Goal: Find specific page/section: Find specific page/section

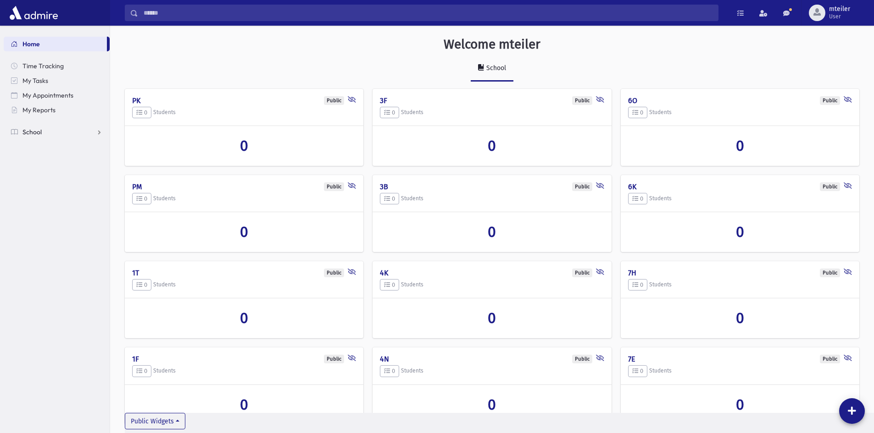
click at [67, 134] on link "School" at bounding box center [57, 132] width 106 height 15
click at [64, 143] on link "Students" at bounding box center [57, 146] width 106 height 15
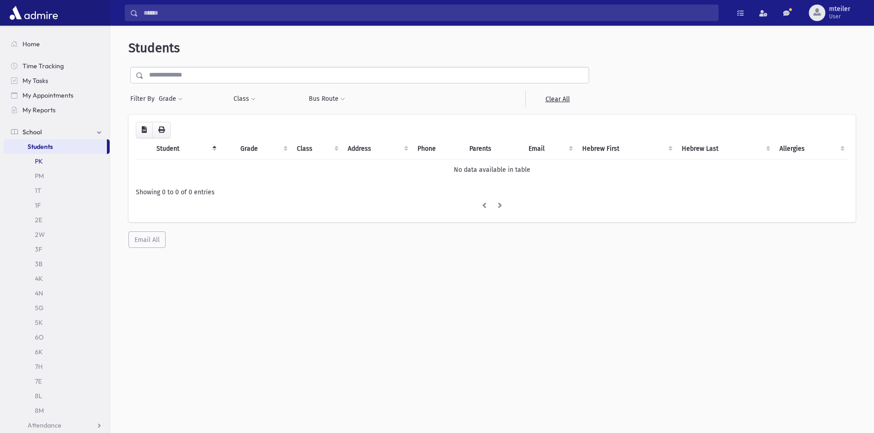
click at [44, 164] on link "PK" at bounding box center [57, 161] width 106 height 15
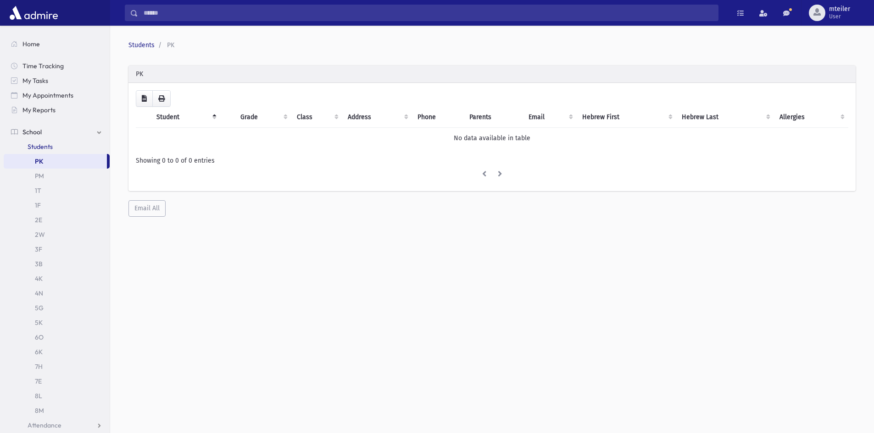
click at [43, 148] on span "Students" at bounding box center [40, 147] width 25 height 8
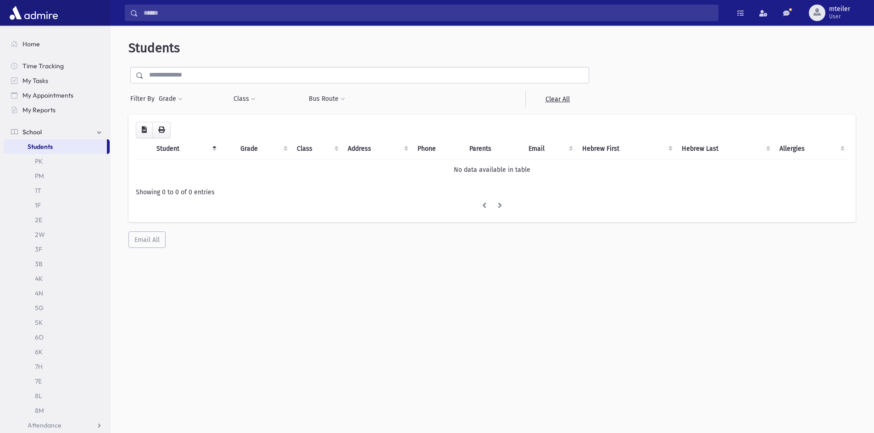
click at [49, 134] on link "School" at bounding box center [57, 132] width 106 height 15
click at [70, 124] on ul "Home Time Tracking My Tasks My Appointments My Reports School School Students P…" at bounding box center [57, 88] width 106 height 103
click at [73, 133] on link "School" at bounding box center [57, 132] width 106 height 15
click at [52, 146] on span "Students" at bounding box center [40, 147] width 25 height 8
click at [50, 147] on span "Students" at bounding box center [40, 147] width 25 height 8
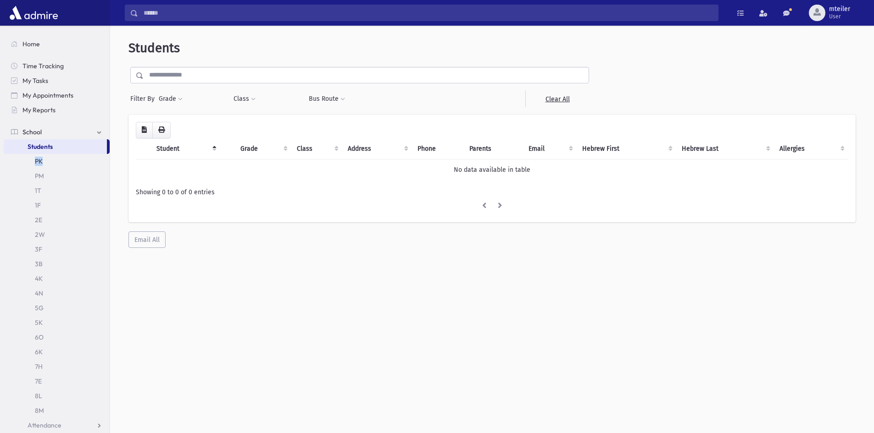
drag, startPoint x: 109, startPoint y: 148, endPoint x: 105, endPoint y: 160, distance: 13.2
click at [105, 160] on ul "School Students PK PM 1T 1F 2E 2W 3F 3B 4K 4N 5G 5K 6O 6K 7H 7E 8L 8M Attendanc…" at bounding box center [57, 337] width 106 height 396
click at [44, 128] on link "School" at bounding box center [57, 132] width 106 height 15
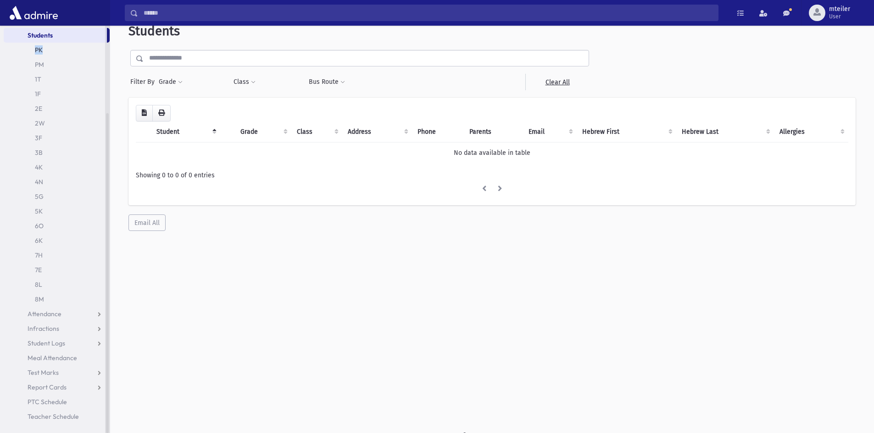
scroll to position [24, 0]
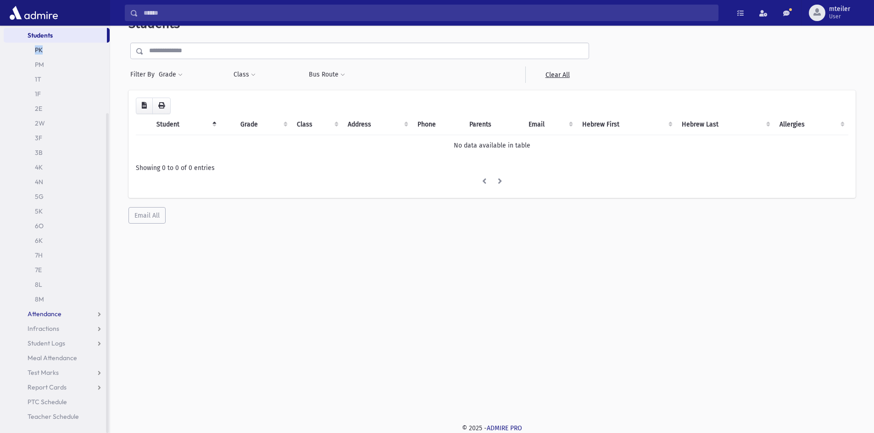
click at [60, 320] on link "Attendance" at bounding box center [57, 314] width 106 height 15
click at [48, 328] on span "Entry" at bounding box center [43, 329] width 16 height 8
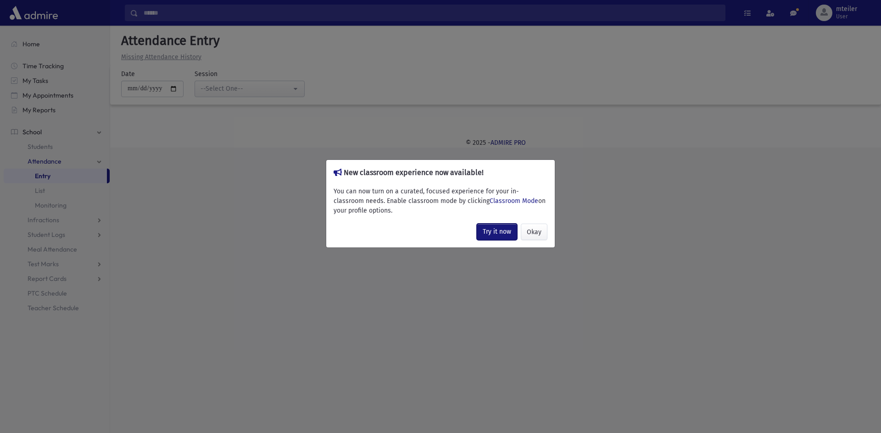
click at [492, 235] on link "Try it now" at bounding box center [497, 232] width 40 height 17
click at [533, 228] on button "Okay" at bounding box center [534, 232] width 27 height 17
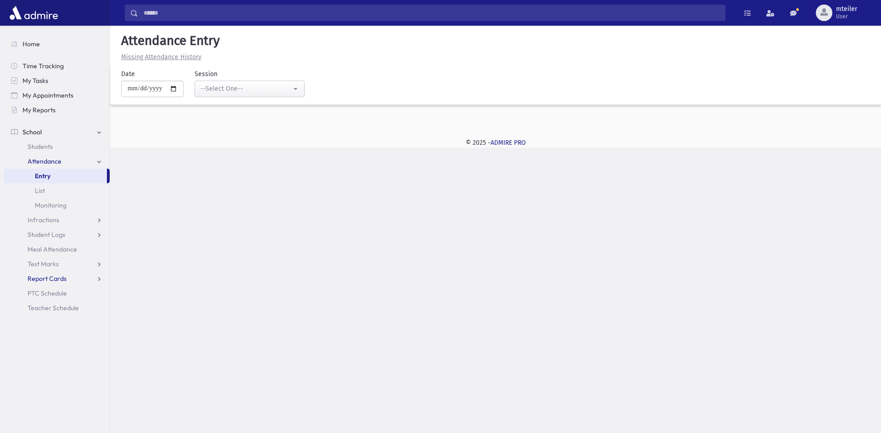
click at [76, 275] on link "Report Cards" at bounding box center [57, 279] width 106 height 15
click at [50, 305] on span "Marks List" at bounding box center [49, 308] width 29 height 8
